Goal: Task Accomplishment & Management: Complete application form

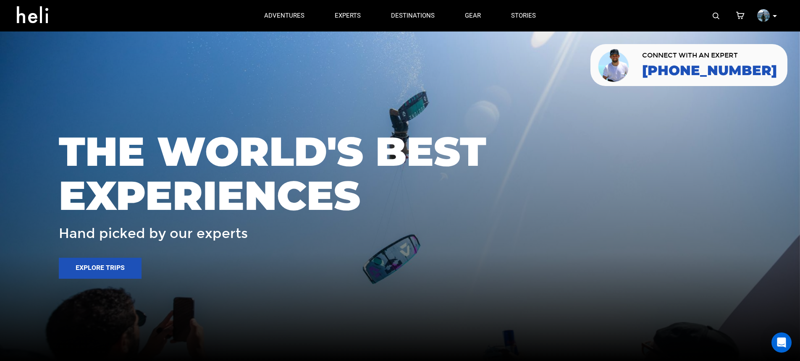
click at [722, 16] on div "My Profile My Orders Account Settings Credits Saved Adventures Logout" at bounding box center [667, 16] width 232 height 32
click at [718, 15] on img at bounding box center [716, 16] width 7 height 7
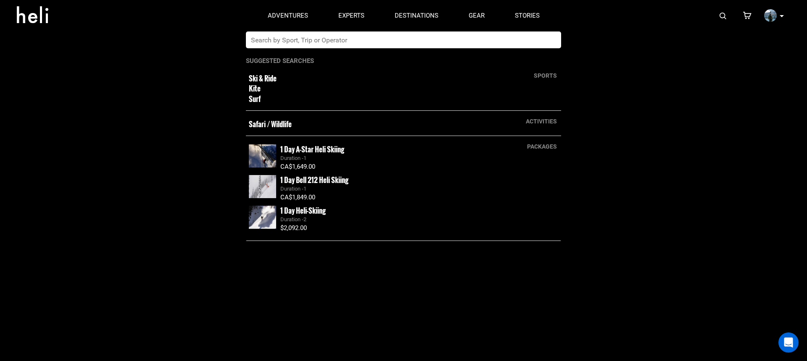
click at [521, 39] on input "text" at bounding box center [395, 40] width 298 height 17
type input "m"
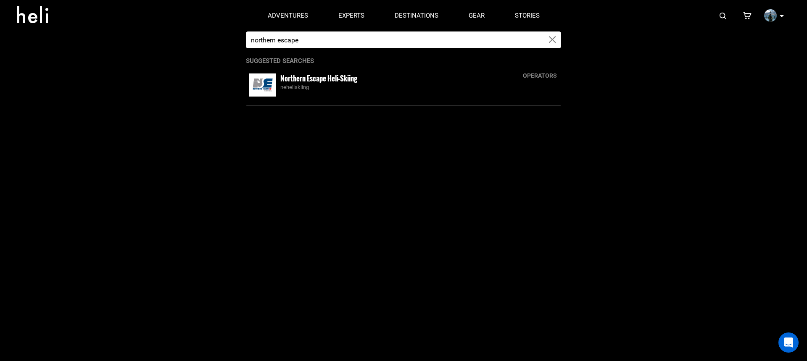
type input "northern escape"
click at [337, 86] on div "neheliskiing" at bounding box center [419, 88] width 278 height 8
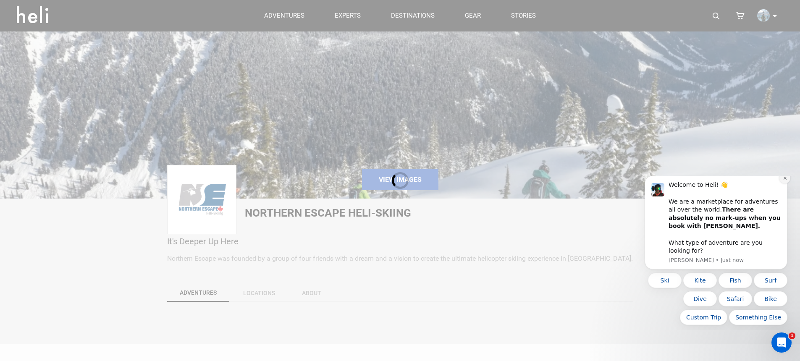
click at [786, 181] on icon "Dismiss notification" at bounding box center [785, 178] width 5 height 5
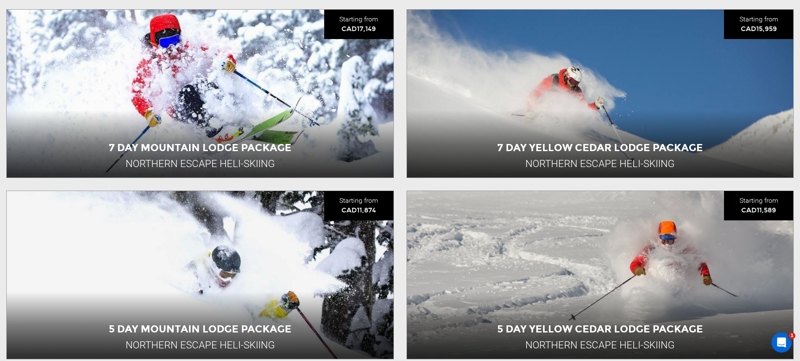
scroll to position [871, 0]
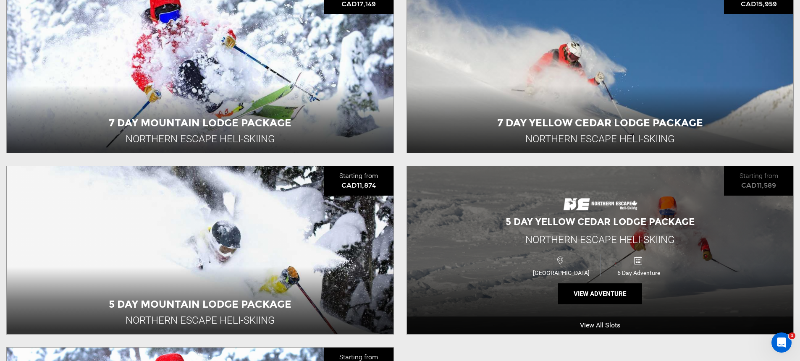
click at [478, 223] on div "5 Day Yellow Cedar Lodge Package Northern Escape Heli-Skiing Canada 6 Day Adven…" at bounding box center [600, 250] width 387 height 168
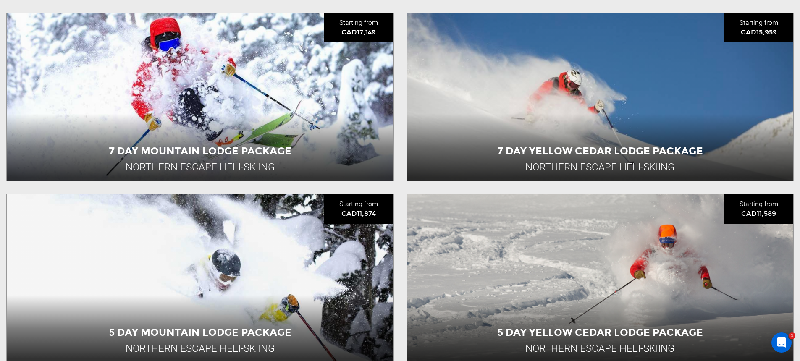
scroll to position [929, 0]
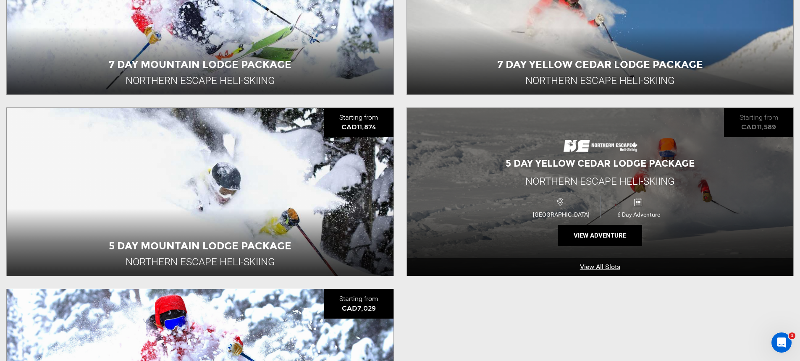
click at [570, 195] on div "5 Day Yellow Cedar Lodge Package Northern Escape Heli-Skiing Canada 6 Day Adven…" at bounding box center [600, 192] width 387 height 168
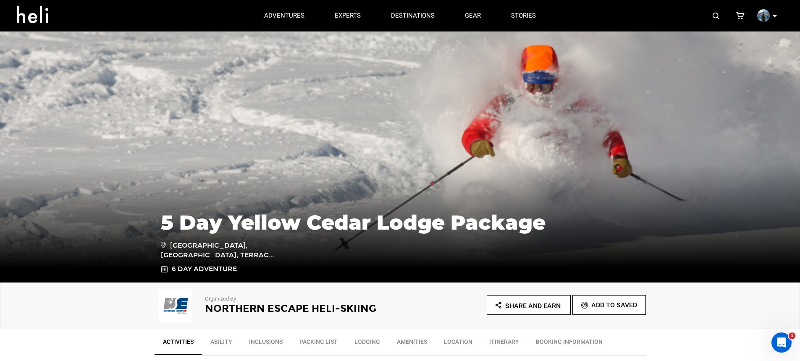
click at [176, 315] on img at bounding box center [176, 306] width 42 height 34
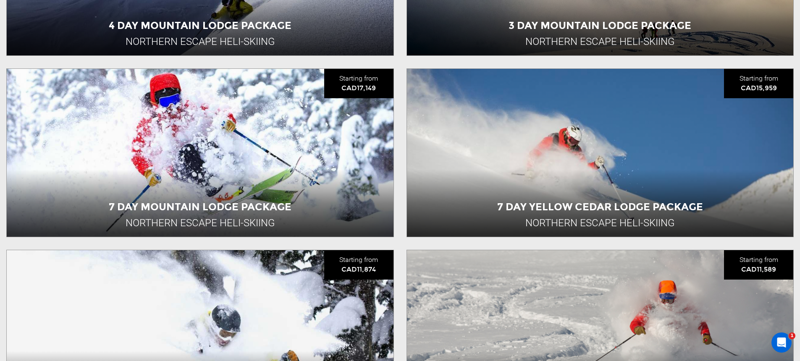
scroll to position [931, 0]
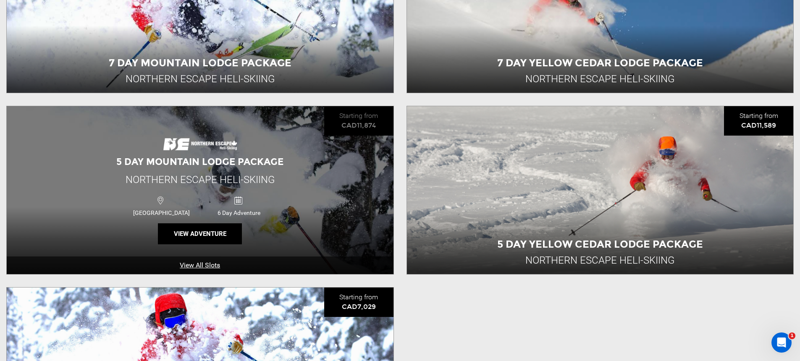
click at [337, 217] on div "5 Day Mountain Lodge Package Northern Escape Heli-Skiing Canada 6 Day Adventure…" at bounding box center [200, 190] width 387 height 168
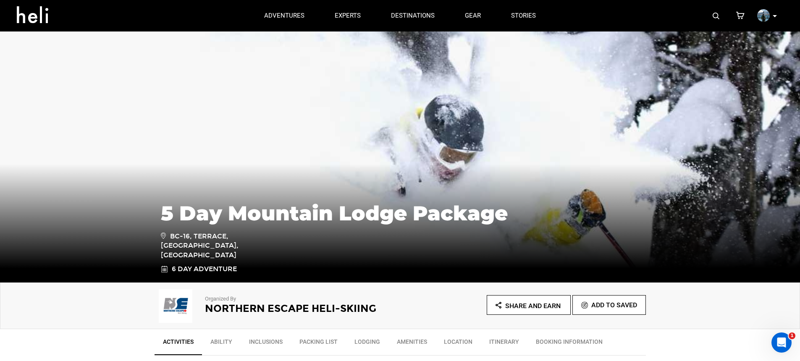
click at [718, 14] on img at bounding box center [716, 16] width 7 height 7
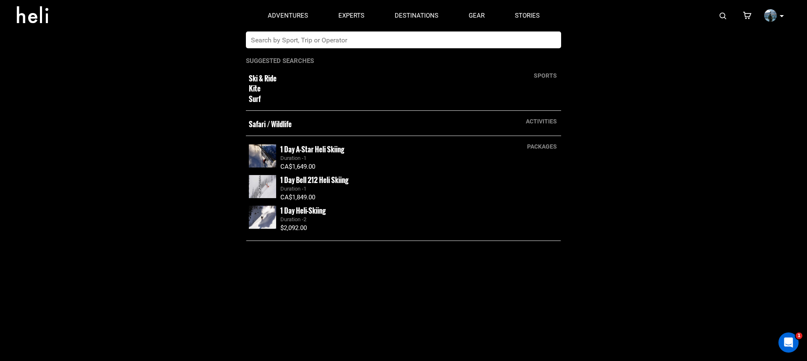
click at [376, 40] on input "text" at bounding box center [395, 40] width 298 height 17
type input "Great canadian"
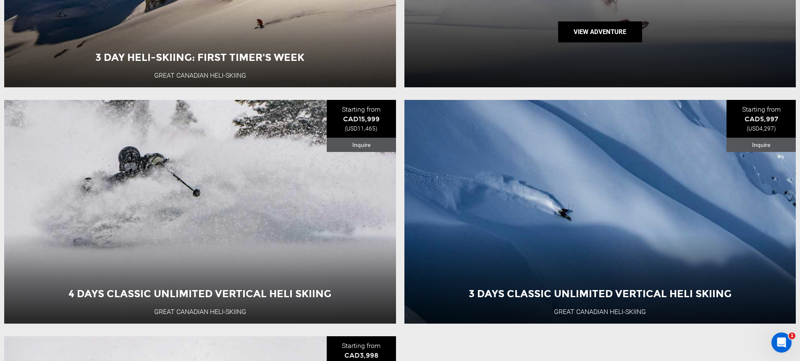
scroll to position [303, 0]
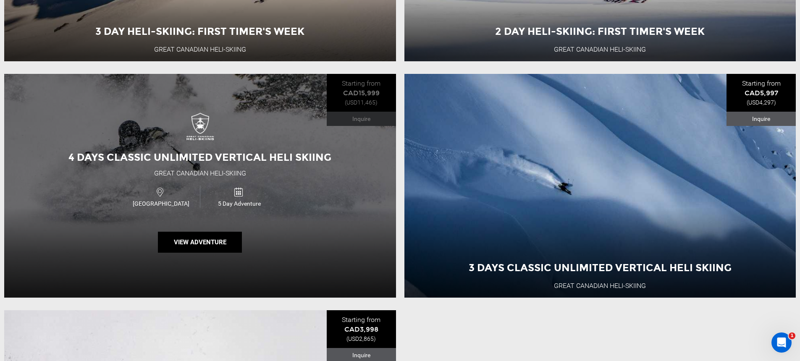
click at [290, 211] on div "Canada 5 Day Adventure" at bounding box center [200, 197] width 235 height 28
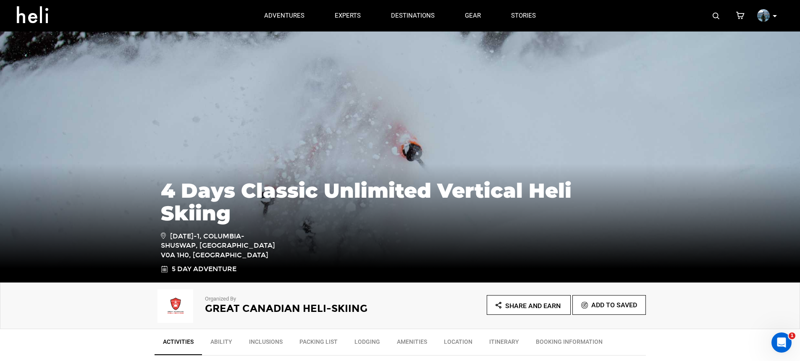
click at [715, 14] on img at bounding box center [716, 16] width 7 height 7
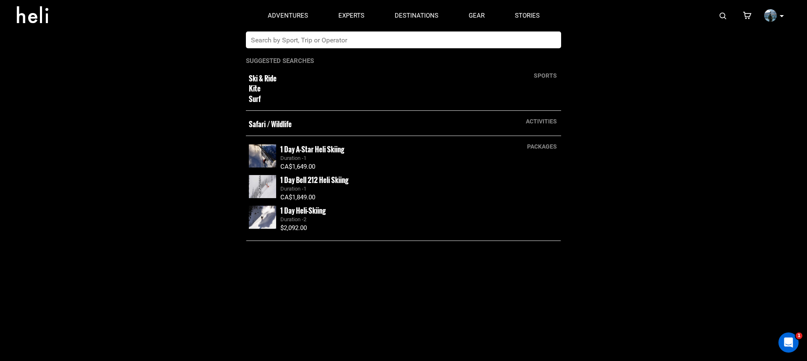
click at [474, 35] on input "text" at bounding box center [395, 40] width 298 height 17
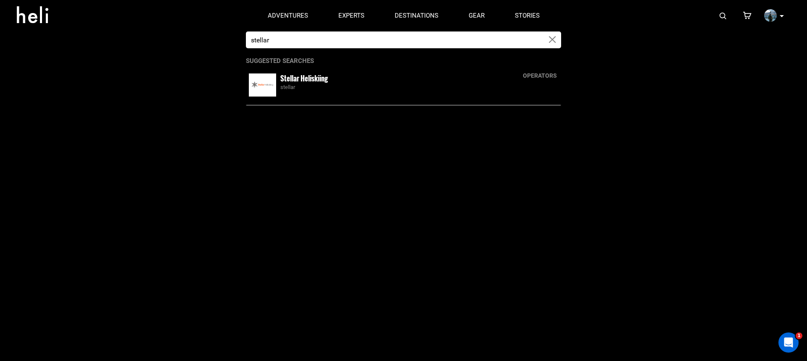
type input "stellar"
click at [457, 81] on div "Stellar Heliskiing stellar" at bounding box center [419, 83] width 278 height 18
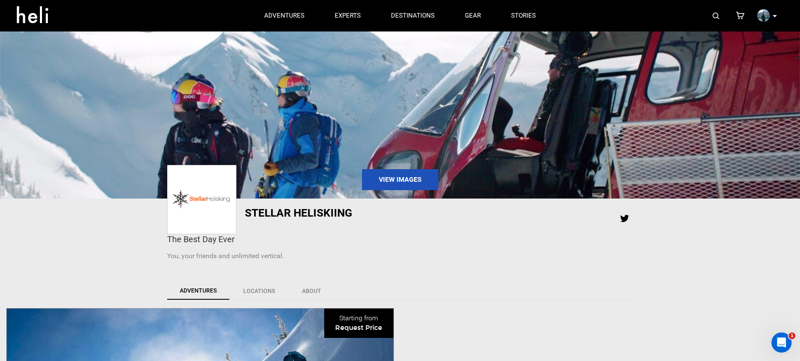
scroll to position [183, 0]
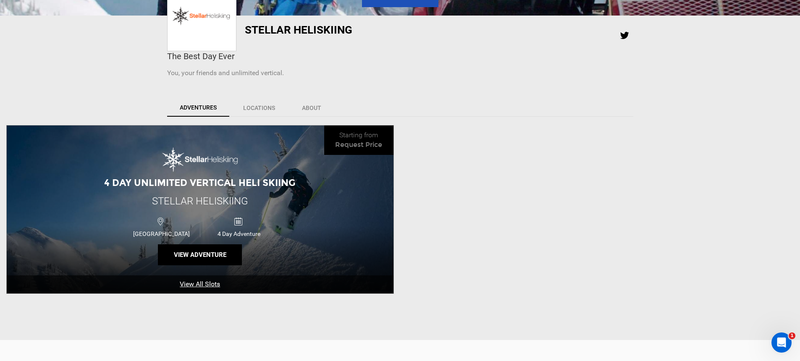
click at [271, 199] on div "4 Day Unlimited Vertical Heli Skiing Stellar Heliskiing Canada 4 Day Adventure …" at bounding box center [200, 210] width 387 height 168
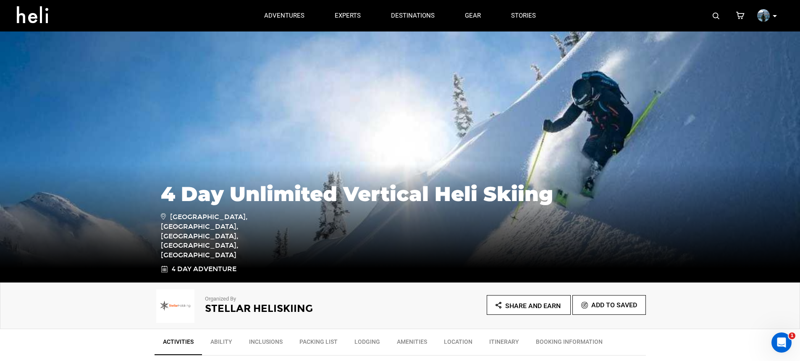
click at [716, 13] on img at bounding box center [716, 16] width 7 height 7
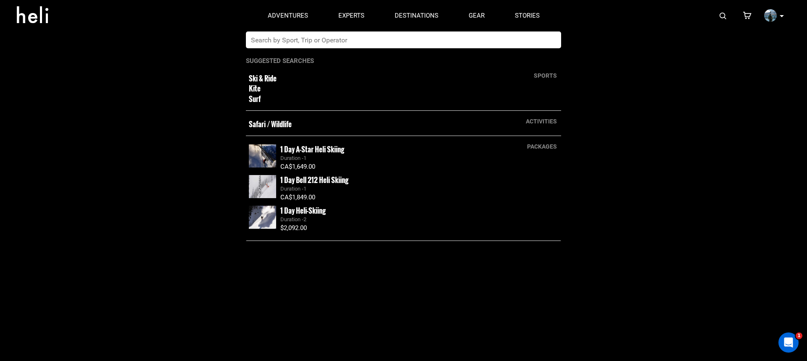
click at [442, 42] on input "text" at bounding box center [395, 40] width 298 height 17
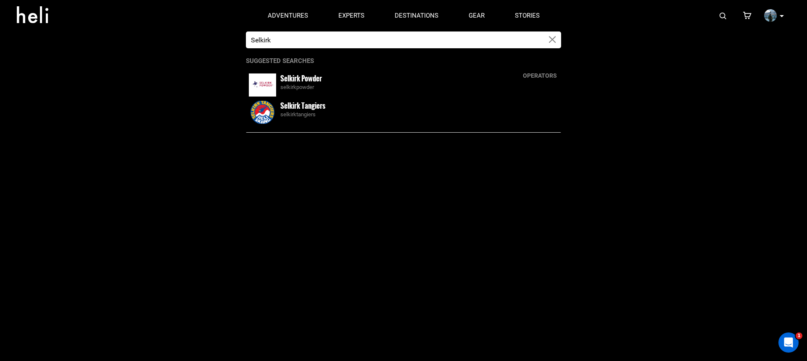
type input "Selkirk"
click at [407, 115] on div "selkirktangiers" at bounding box center [419, 115] width 278 height 8
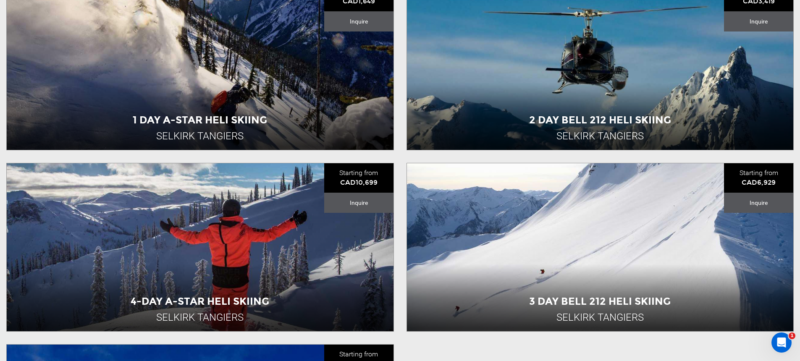
scroll to position [553, 0]
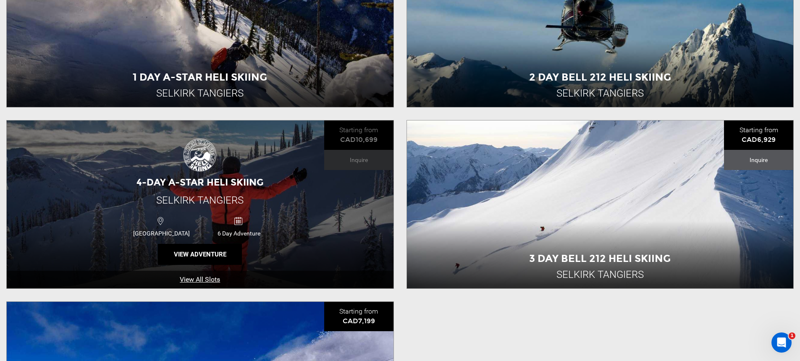
click at [303, 194] on div "4-Day A-Star Heli Skiing Selkirk Tangiers Canada 6 Day Adventure View Adventure" at bounding box center [200, 205] width 387 height 168
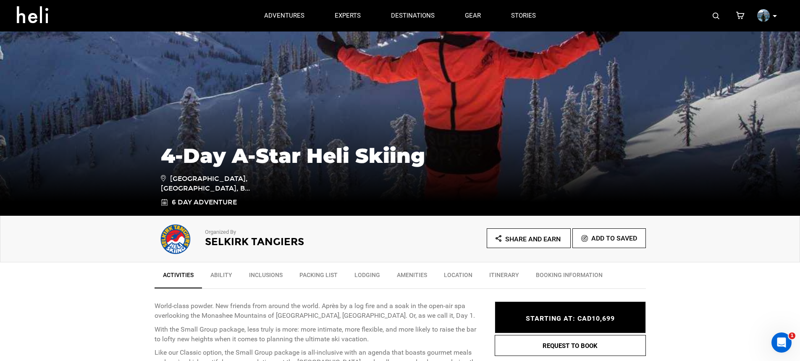
scroll to position [72, 0]
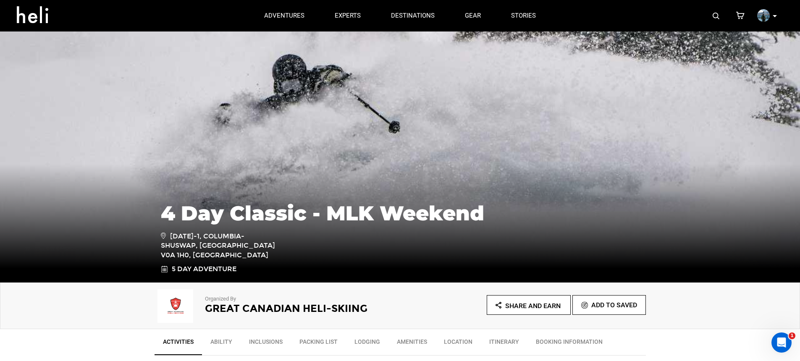
click at [774, 16] on icon at bounding box center [775, 16] width 4 height 2
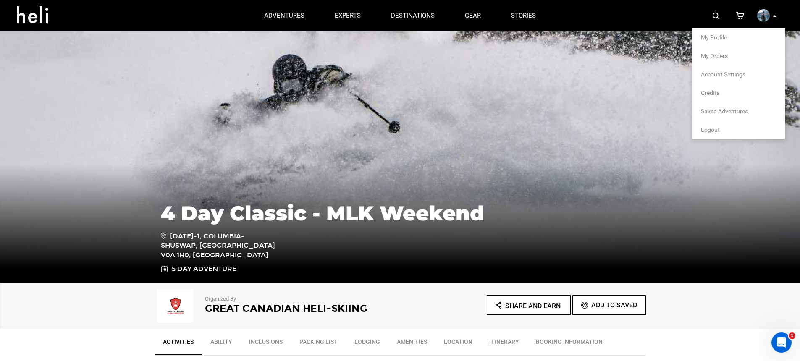
click at [711, 131] on span "Logout" at bounding box center [710, 129] width 19 height 7
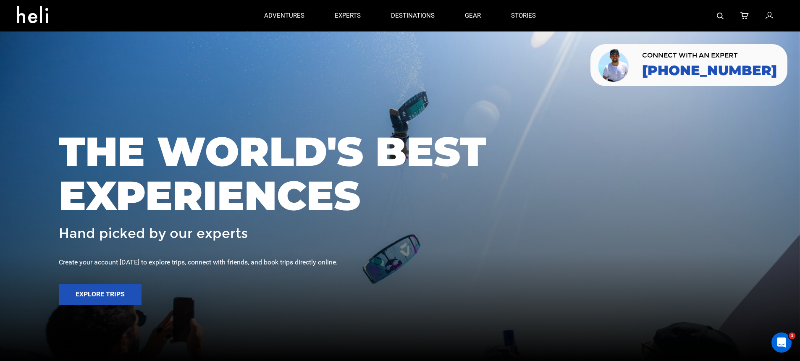
click at [771, 17] on icon at bounding box center [770, 16] width 8 height 11
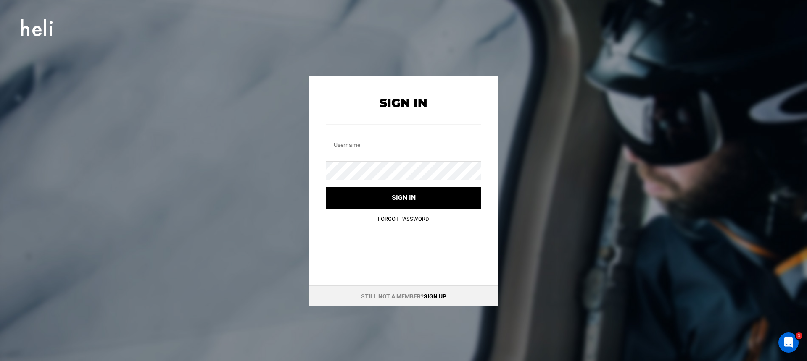
click at [400, 139] on input "text" at bounding box center [403, 145] width 155 height 19
type input "bestdayever@canadianheli-skiing.com"
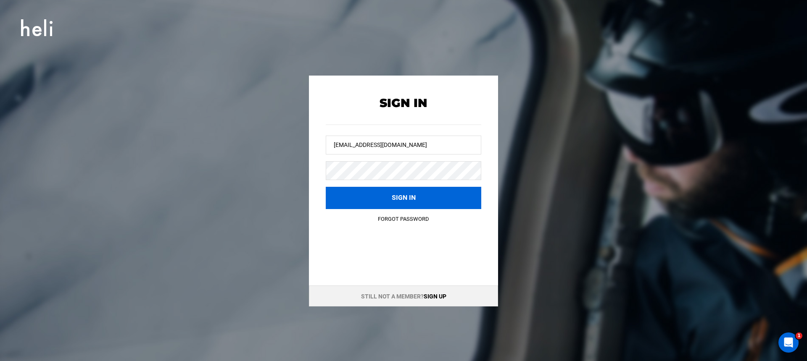
click at [399, 189] on button "Sign in" at bounding box center [403, 198] width 155 height 22
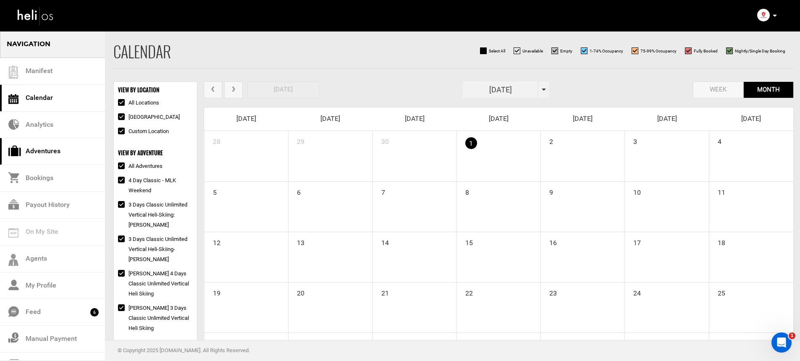
click at [87, 150] on link "Adventures" at bounding box center [52, 151] width 105 height 27
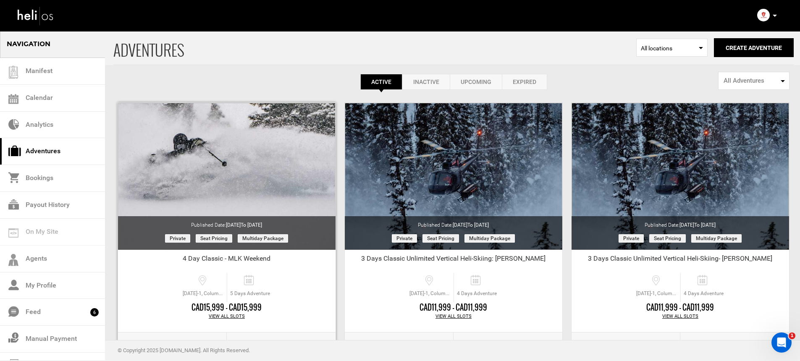
scroll to position [65, 0]
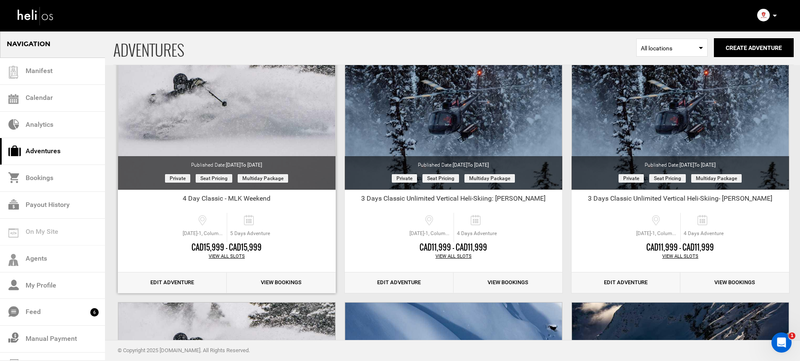
click at [174, 284] on link "Edit Adventure" at bounding box center [172, 283] width 109 height 21
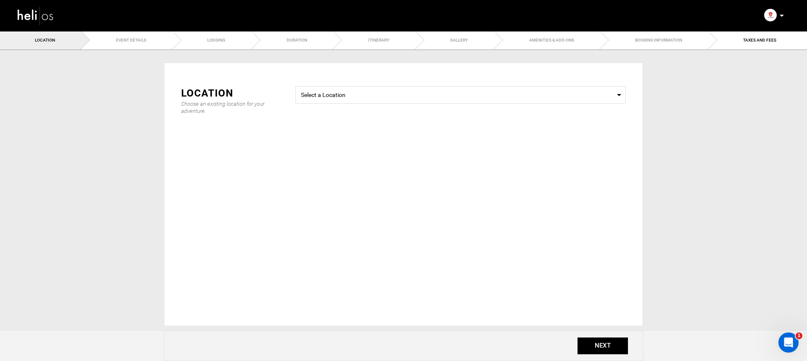
type input "4 Day Classic - MLK Weekend"
checkbox input "true"
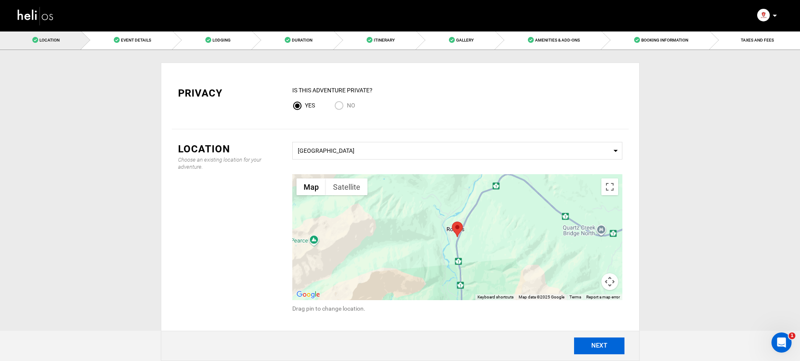
click at [605, 353] on button "NEXT" at bounding box center [599, 346] width 50 height 17
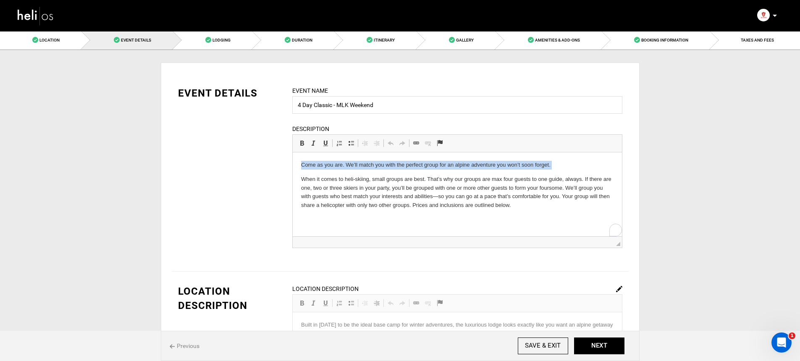
drag, startPoint x: 300, startPoint y: 179, endPoint x: 293, endPoint y: 162, distance: 17.9
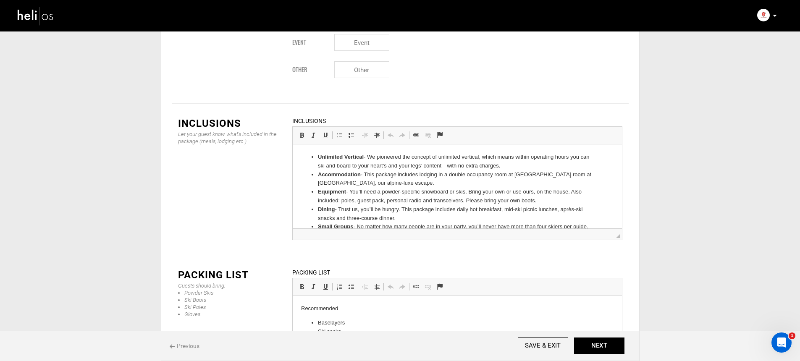
scroll to position [1153, 0]
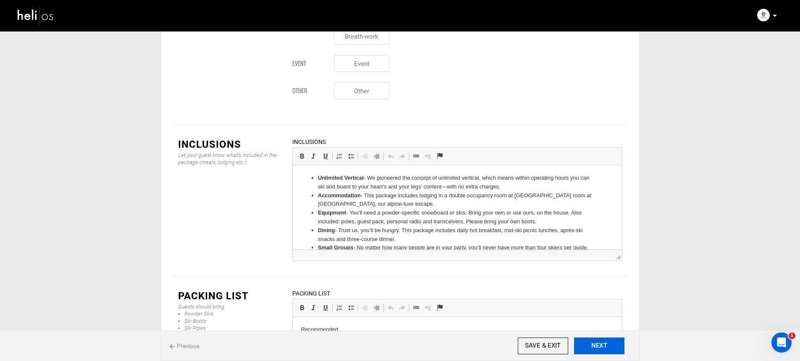
click at [609, 347] on button "NEXT" at bounding box center [599, 346] width 50 height 17
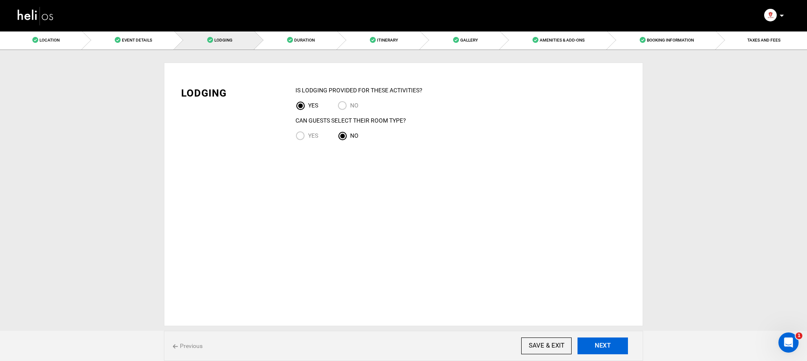
click at [609, 347] on button "NEXT" at bounding box center [602, 346] width 50 height 17
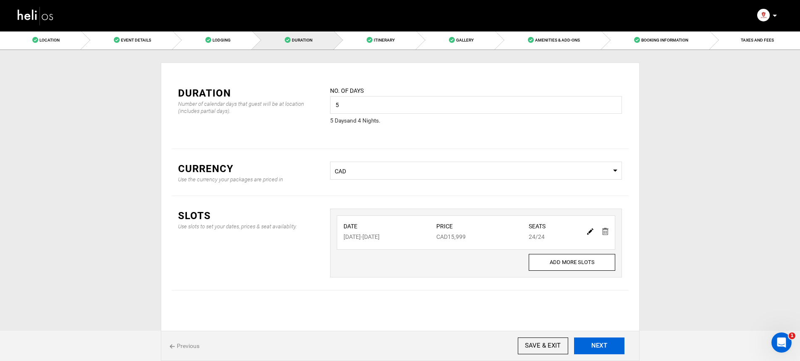
click at [609, 347] on button "NEXT" at bounding box center [599, 346] width 50 height 17
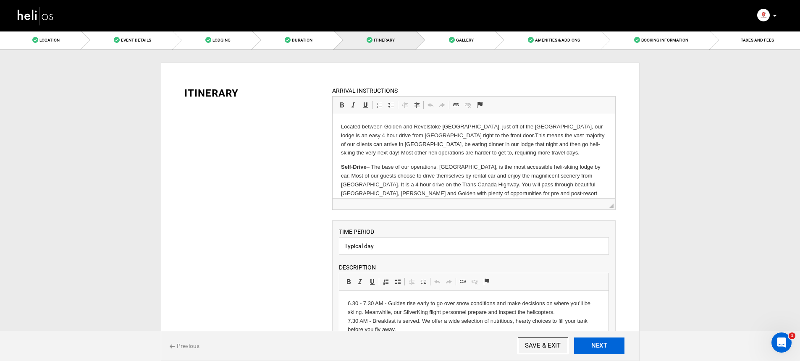
click at [609, 347] on button "NEXT" at bounding box center [599, 346] width 50 height 17
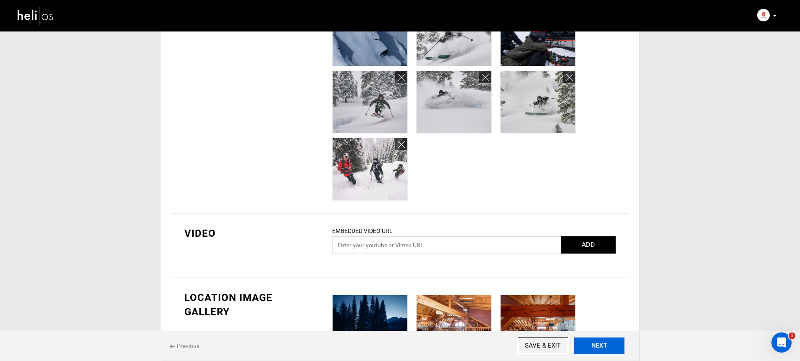
scroll to position [572, 0]
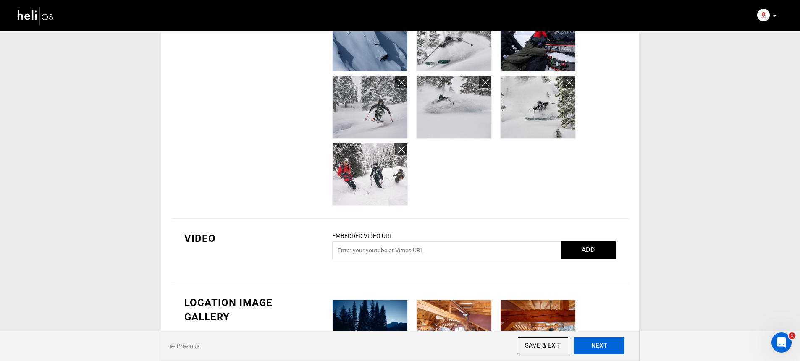
click at [591, 347] on button "NEXT" at bounding box center [599, 346] width 50 height 17
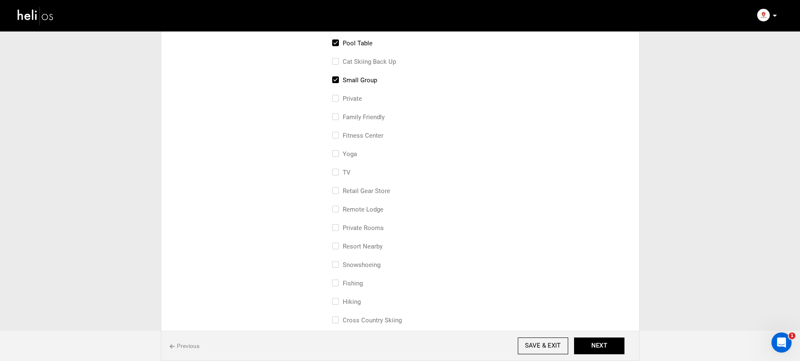
scroll to position [500, 0]
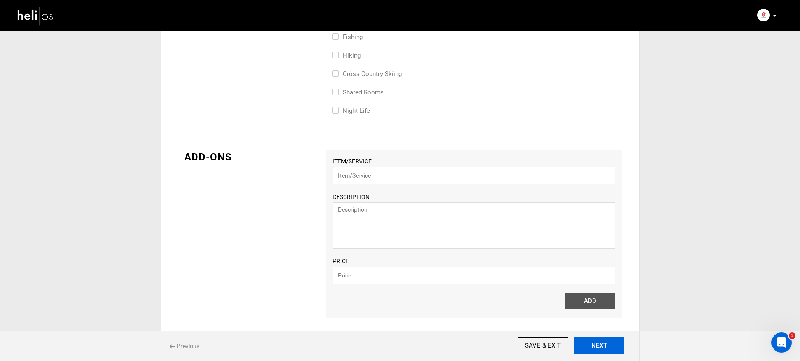
click at [598, 344] on button "NEXT" at bounding box center [599, 346] width 50 height 17
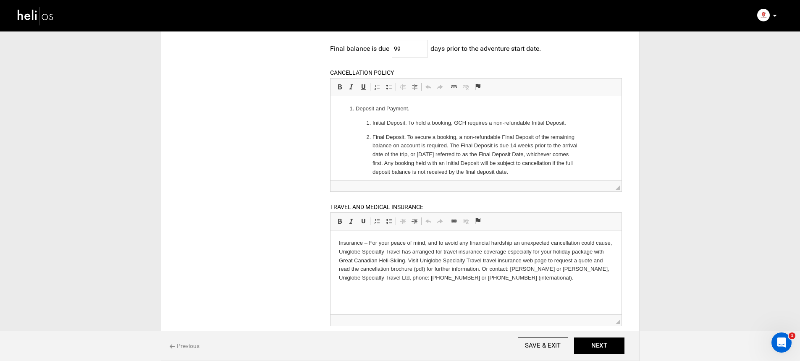
scroll to position [263, 0]
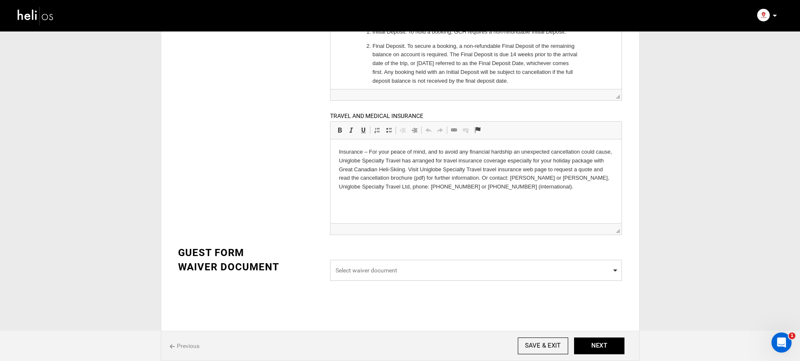
click at [431, 275] on span "Select waiver document" at bounding box center [476, 270] width 292 height 21
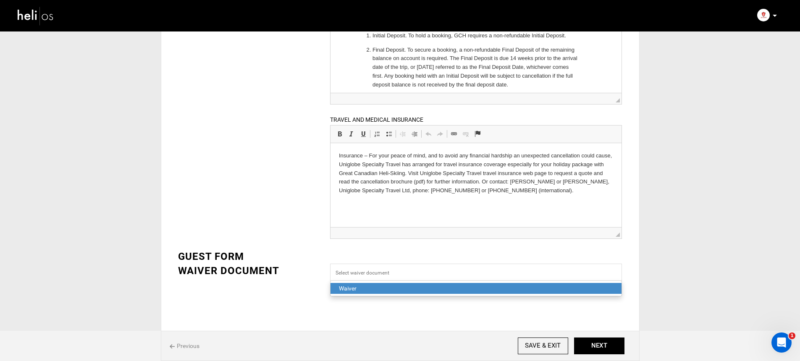
click at [406, 289] on div "Waiver" at bounding box center [476, 288] width 274 height 8
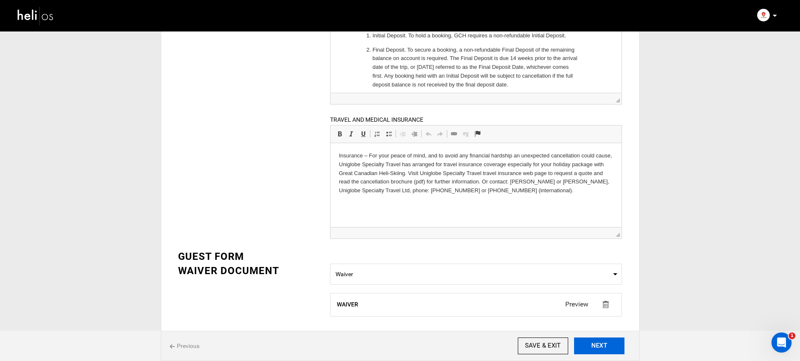
click at [596, 342] on button "NEXT" at bounding box center [599, 346] width 50 height 17
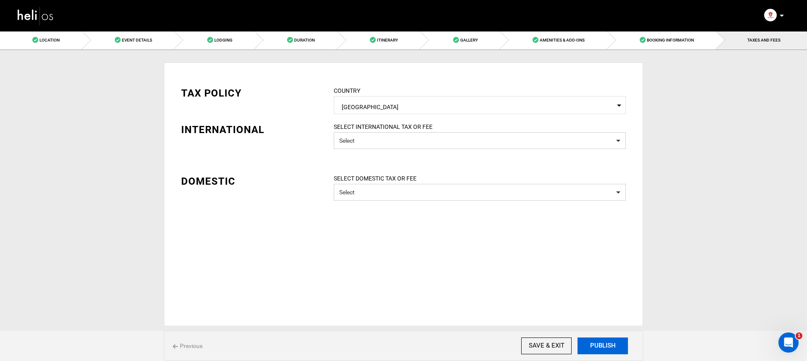
click at [596, 341] on button "PUBLISH" at bounding box center [602, 346] width 50 height 17
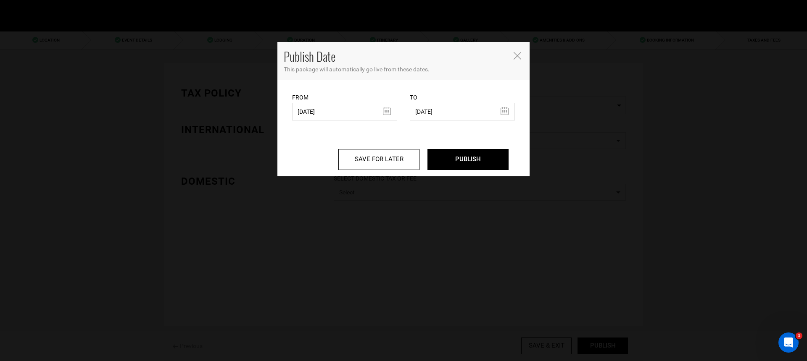
click at [517, 54] on icon "Close" at bounding box center [517, 56] width 8 height 8
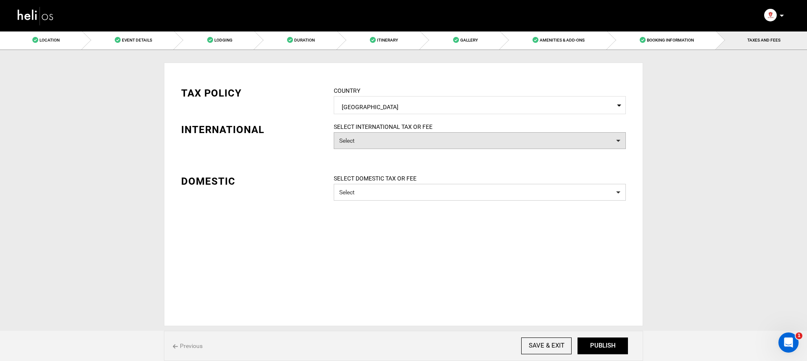
click at [391, 137] on button "Select" at bounding box center [480, 140] width 292 height 17
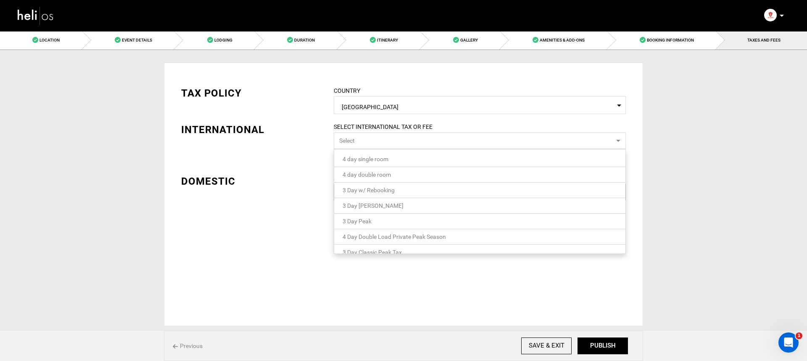
click at [422, 159] on link "4 day single room" at bounding box center [479, 159] width 291 height 11
click at [225, 203] on div "TAX POLICY COUNTRY Select Country Canada Please select a country. INTERNATIONAL…" at bounding box center [403, 161] width 457 height 175
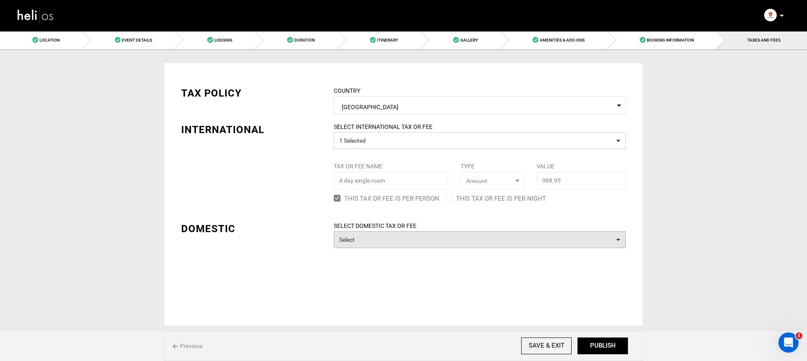
click at [398, 242] on button "Select" at bounding box center [480, 239] width 292 height 17
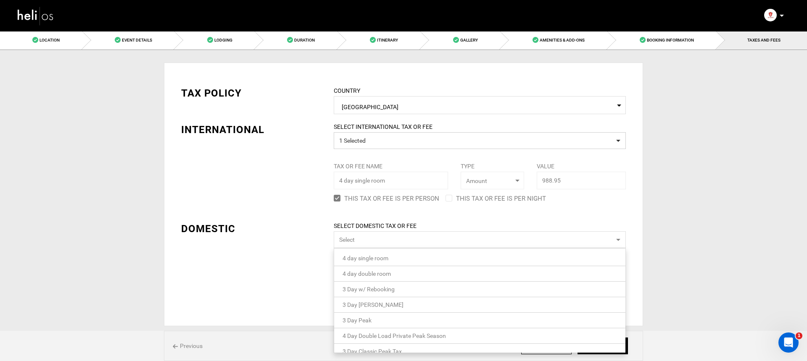
click at [389, 258] on link "4 day single room" at bounding box center [479, 258] width 291 height 11
click at [383, 263] on link "4 day single room" at bounding box center [476, 258] width 291 height 11
click at [388, 274] on span "4 day double room" at bounding box center [366, 274] width 48 height 7
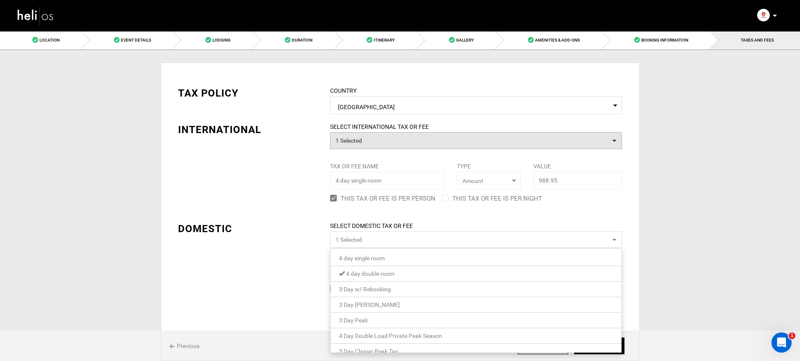
click at [380, 143] on button "1 Selected" at bounding box center [476, 140] width 292 height 17
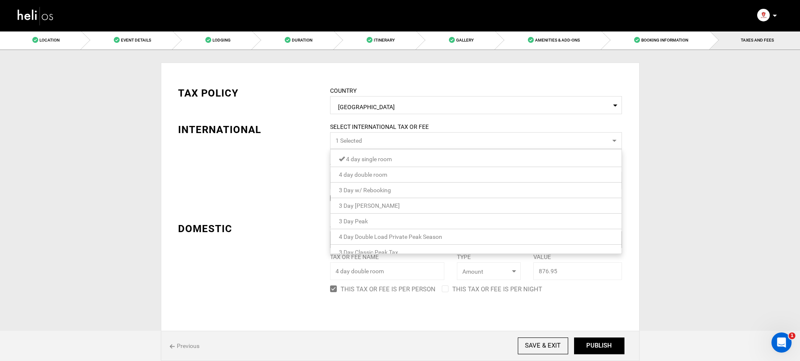
click at [373, 176] on span "4 day double room" at bounding box center [363, 174] width 48 height 7
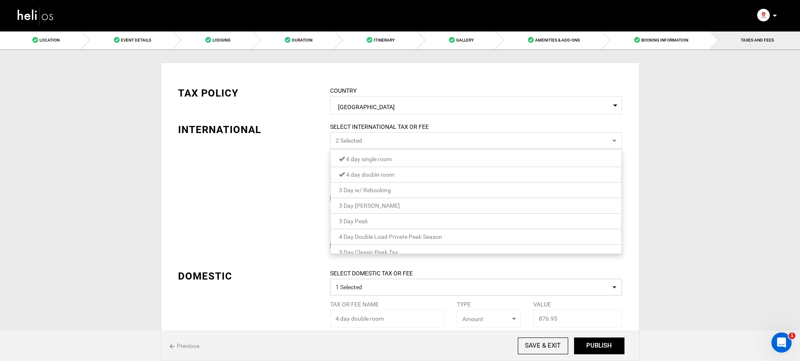
click at [373, 154] on link "4 day single room" at bounding box center [476, 159] width 291 height 11
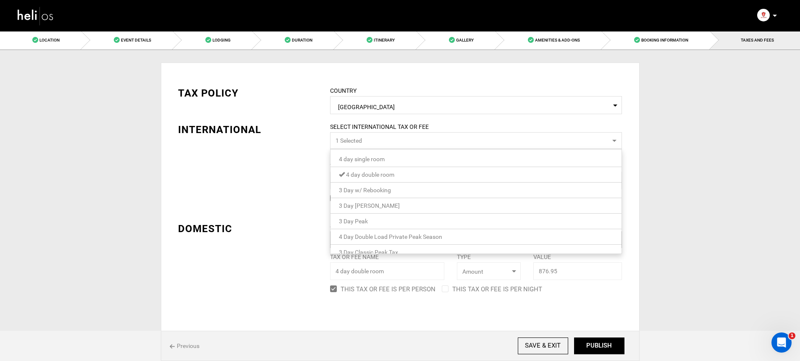
click at [290, 177] on div "TAX POLICY COUNTRY Select Country Canada Please select a country. INTERNATIONAL…" at bounding box center [400, 185] width 457 height 222
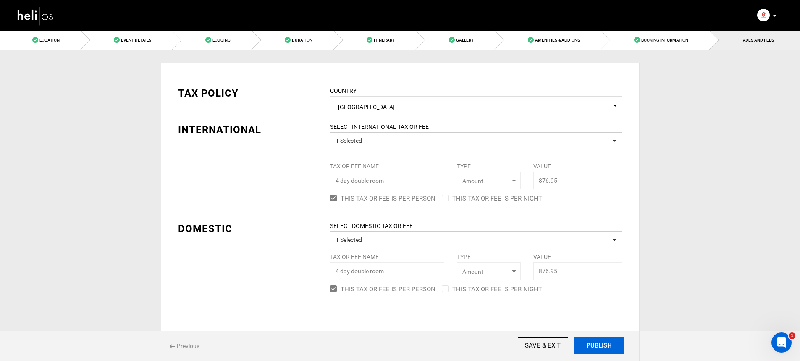
click at [586, 340] on button "PUBLISH" at bounding box center [599, 346] width 50 height 17
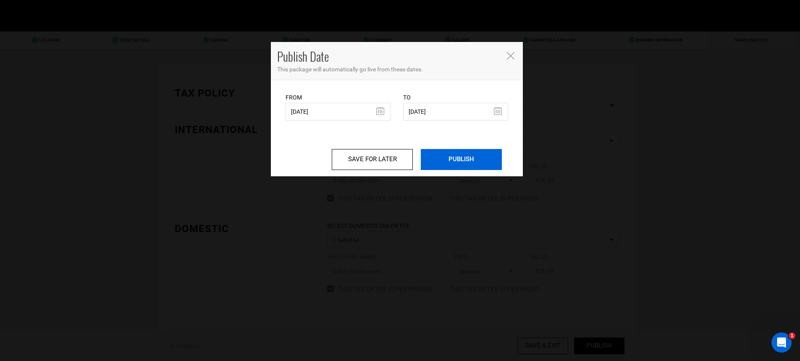
click at [478, 164] on input "PUBLISH" at bounding box center [461, 159] width 81 height 21
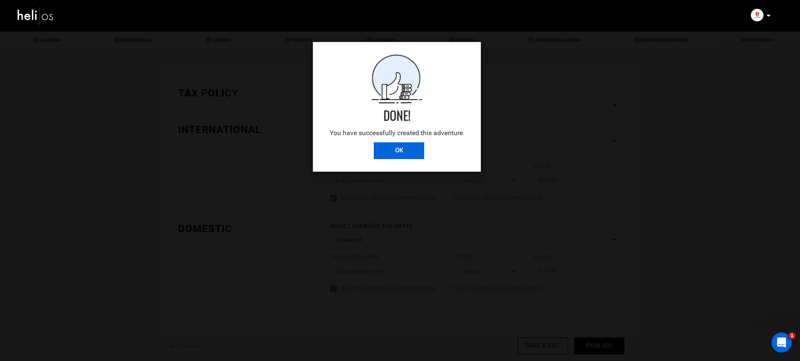
click at [418, 149] on input "OK" at bounding box center [399, 150] width 50 height 17
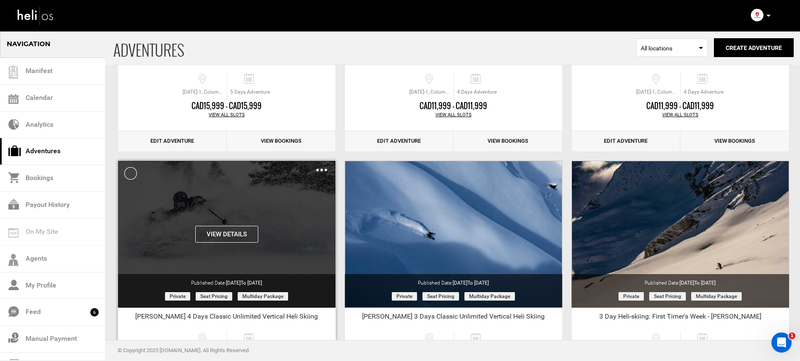
scroll to position [71, 0]
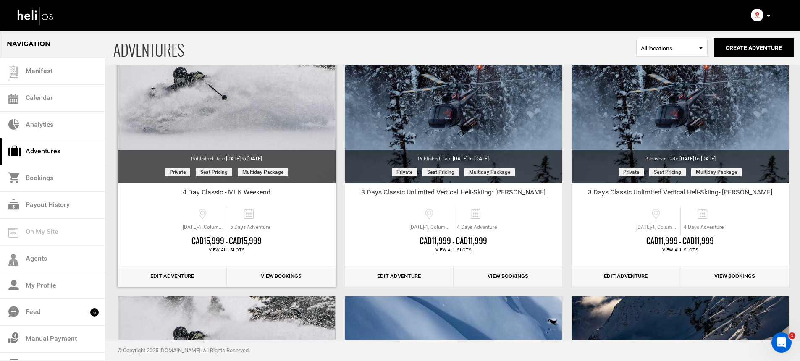
click at [183, 269] on link "Edit Adventure" at bounding box center [172, 276] width 109 height 21
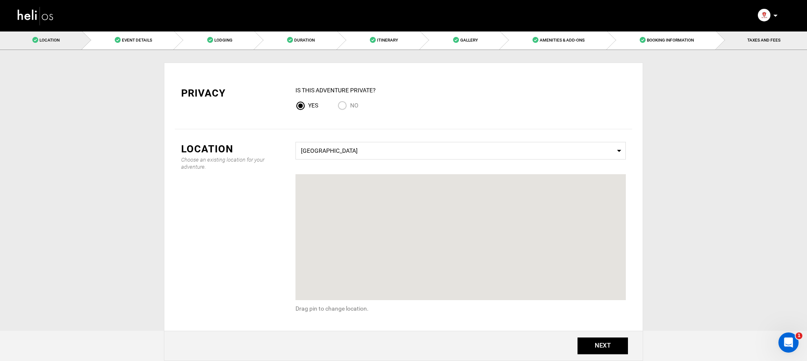
click at [755, 43] on link "TAXES AND FEES" at bounding box center [761, 40] width 91 height 19
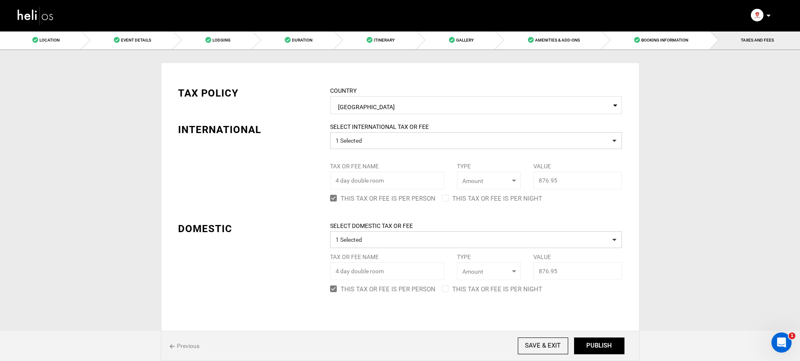
click at [38, 21] on img at bounding box center [36, 16] width 38 height 22
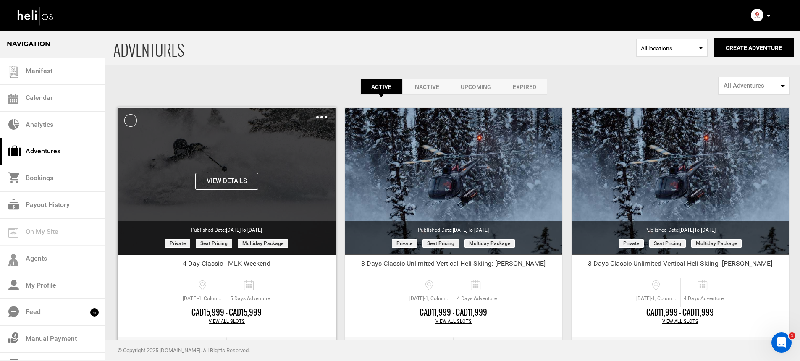
click at [321, 117] on img at bounding box center [321, 117] width 11 height 3
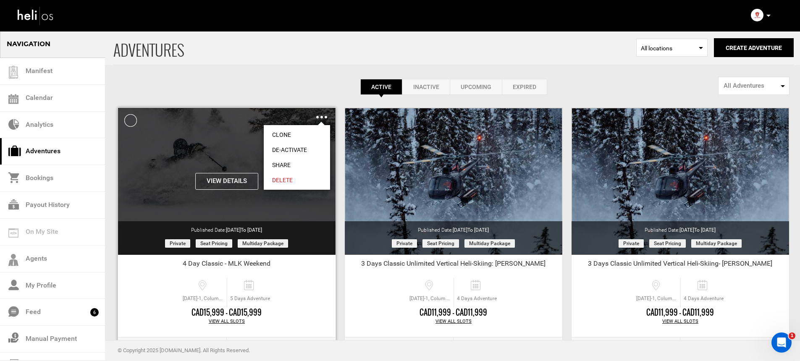
click at [302, 161] on link "Share" at bounding box center [297, 165] width 66 height 15
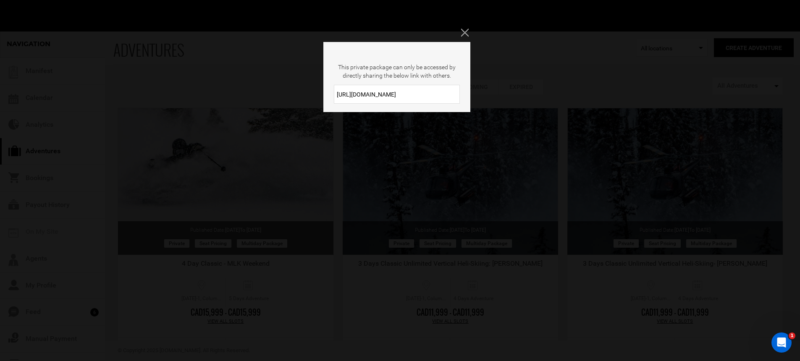
click at [397, 96] on input "https://heli.life/chVTpi" at bounding box center [397, 94] width 126 height 19
click at [328, 177] on div "This private package can only be accessed by directly sharing the below link wi…" at bounding box center [400, 180] width 800 height 361
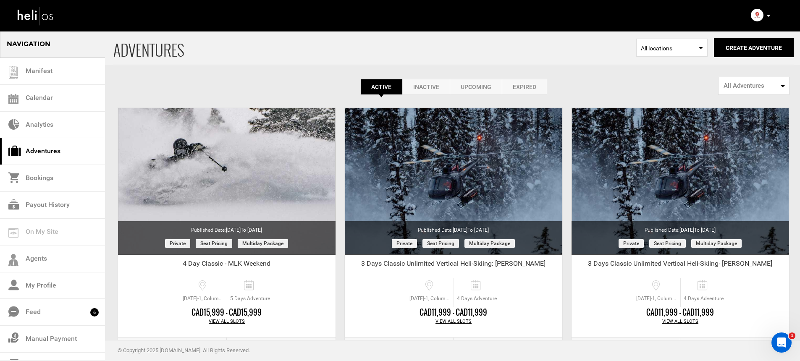
click at [771, 16] on p at bounding box center [768, 16] width 5 height 10
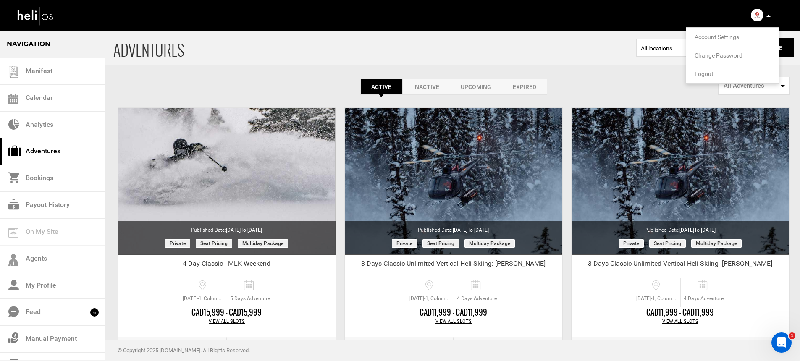
click at [702, 76] on span "Logout" at bounding box center [704, 74] width 19 height 7
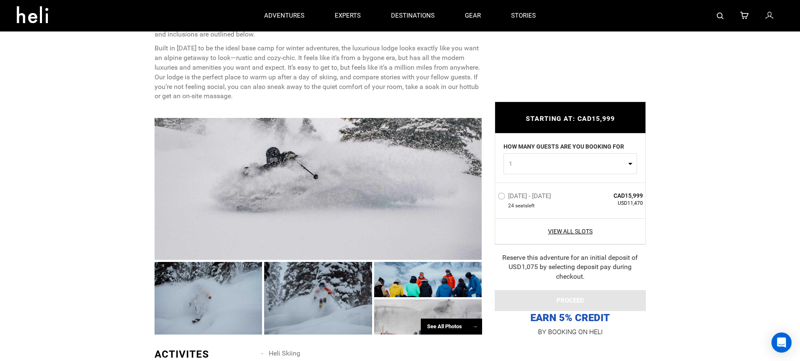
click at [327, 151] on div at bounding box center [319, 189] width 328 height 142
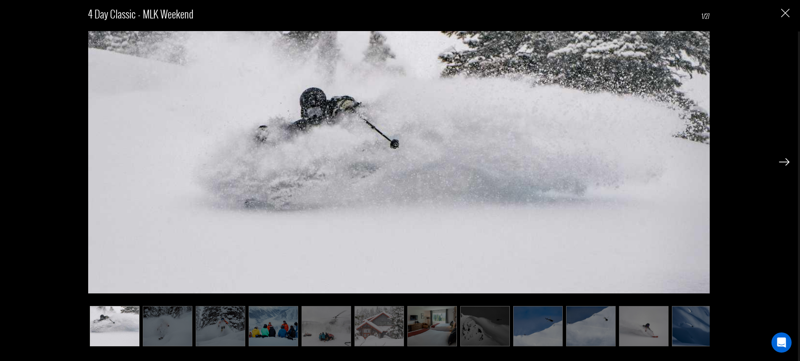
scroll to position [371, 0]
click at [784, 162] on img at bounding box center [784, 162] width 11 height 8
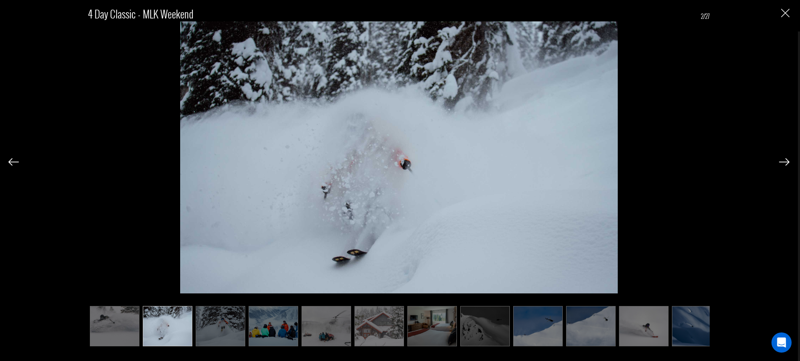
click at [783, 162] on img at bounding box center [784, 162] width 11 height 8
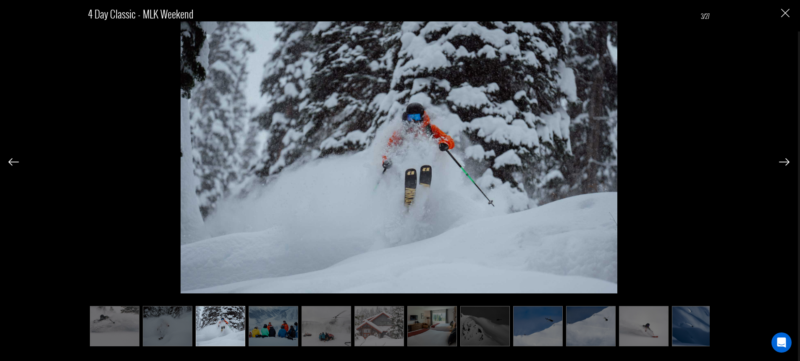
click at [783, 162] on img at bounding box center [784, 162] width 11 height 8
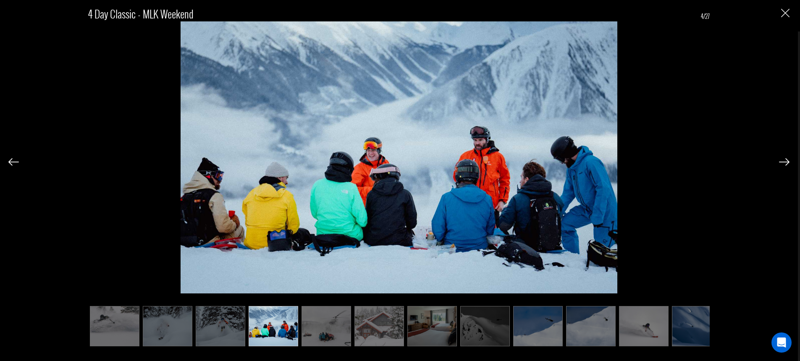
click at [782, 161] on img at bounding box center [784, 162] width 11 height 8
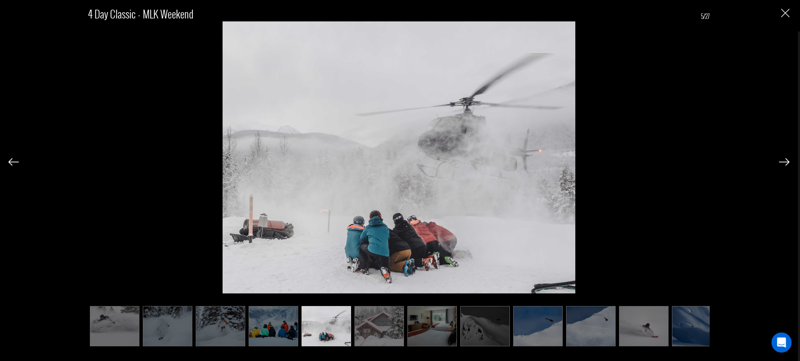
click at [783, 161] on img at bounding box center [784, 162] width 11 height 8
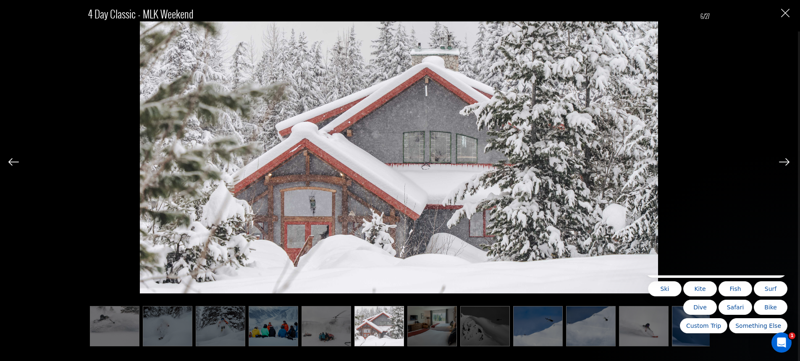
scroll to position [0, 0]
